Goal: Transaction & Acquisition: Purchase product/service

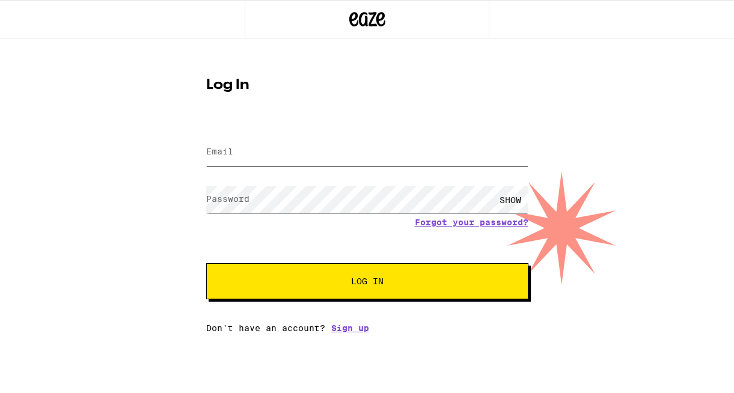
type input "[EMAIL_ADDRESS][PERSON_NAME][PERSON_NAME][DOMAIN_NAME]"
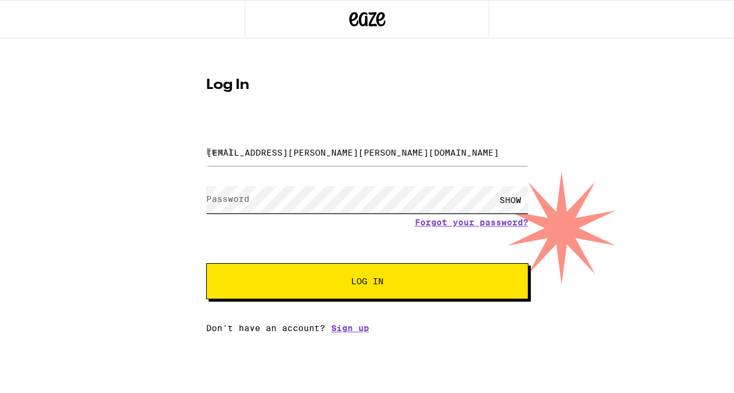
click at [366, 282] on button "Log In" at bounding box center [367, 281] width 322 height 36
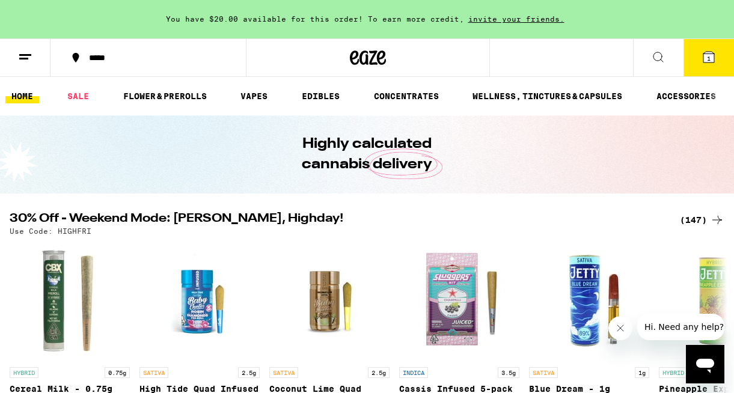
click at [709, 62] on span "1" at bounding box center [708, 58] width 4 height 7
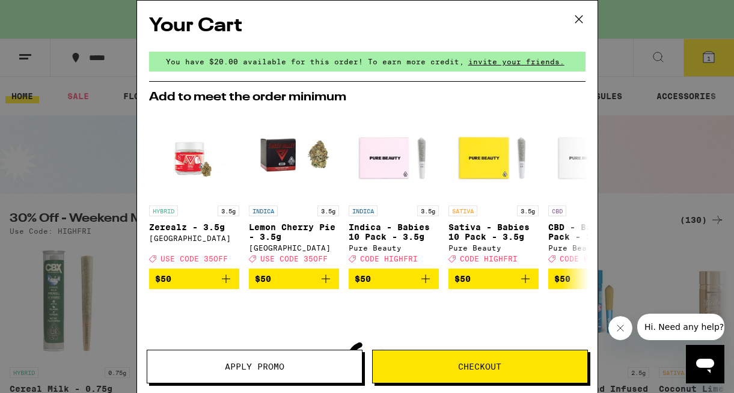
click at [582, 16] on icon at bounding box center [579, 19] width 18 height 18
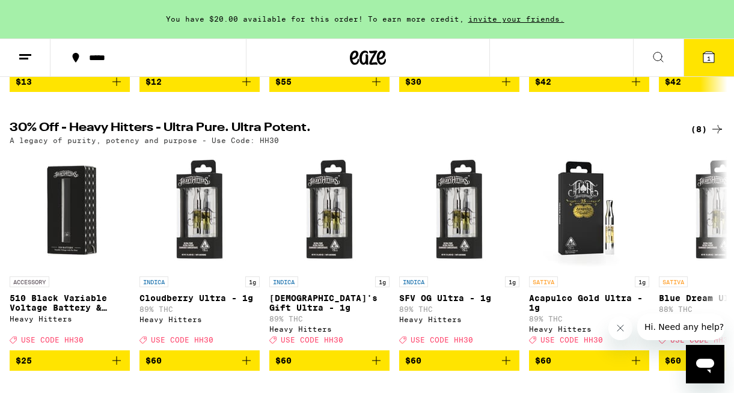
scroll to position [377, 0]
